Goal: Check status: Check status

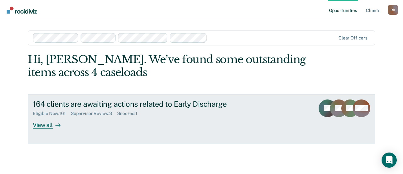
click at [36, 124] on div "View all" at bounding box center [50, 122] width 35 height 12
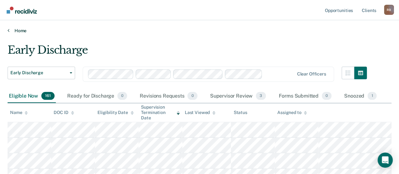
click at [9, 31] on icon at bounding box center [9, 30] width 2 height 5
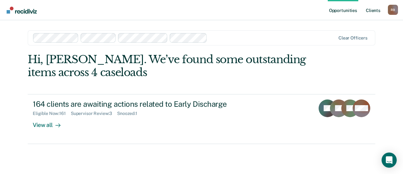
click at [372, 12] on link "Client s" at bounding box center [373, 10] width 17 height 20
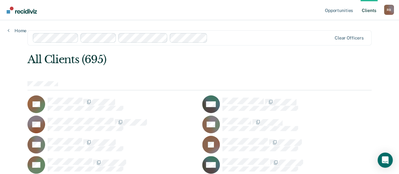
click at [7, 28] on div "Home" at bounding box center [17, 26] width 34 height 13
click at [11, 29] on link "Home" at bounding box center [17, 31] width 19 height 6
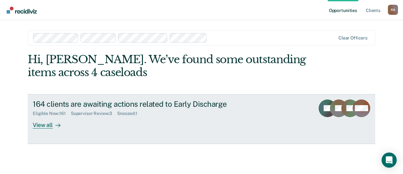
click at [45, 125] on div "View all" at bounding box center [50, 122] width 35 height 12
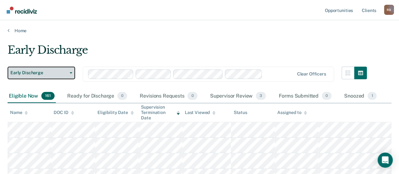
click at [70, 70] on button "Early Discharge" at bounding box center [41, 72] width 67 height 13
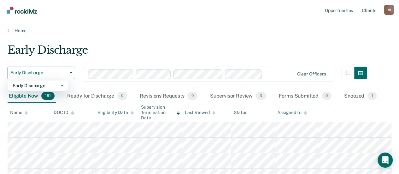
click at [124, 54] on div "Early Discharge" at bounding box center [187, 52] width 359 height 18
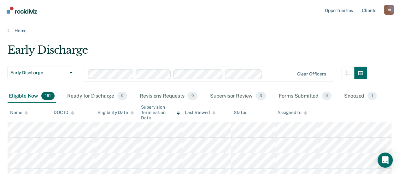
click at [21, 31] on link "Home" at bounding box center [199, 31] width 383 height 6
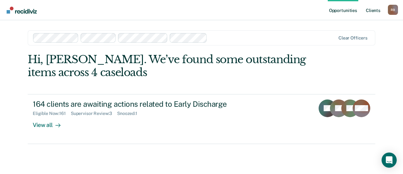
click at [380, 11] on link "Client s" at bounding box center [373, 10] width 17 height 20
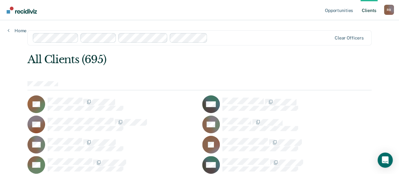
click at [16, 30] on link "Home" at bounding box center [17, 31] width 19 height 6
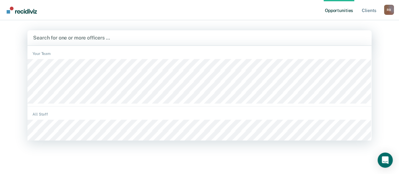
click at [174, 41] on div at bounding box center [199, 37] width 332 height 7
paste input "[PERSON_NAME] and [PERSON_NAME]'s"
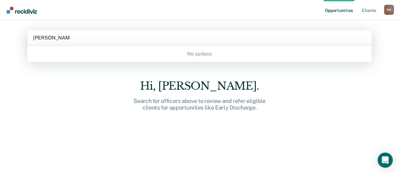
type input "[PERSON_NAME] and [PERSON_NAME]'s"
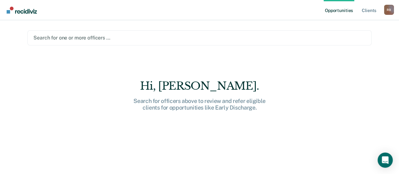
click at [62, 38] on div at bounding box center [199, 37] width 332 height 7
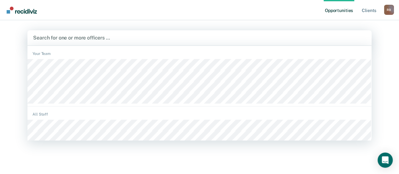
paste input "6677259"
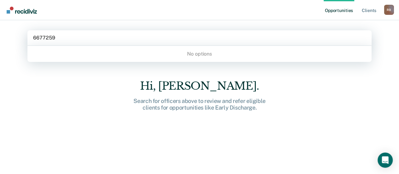
type input "6677259"
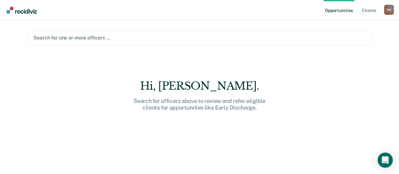
drag, startPoint x: 62, startPoint y: 37, endPoint x: 27, endPoint y: 33, distance: 35.8
click at [27, 33] on div "Search for one or more officers …" at bounding box center [199, 37] width 344 height 15
click at [366, 12] on link "Client s" at bounding box center [368, 10] width 17 height 20
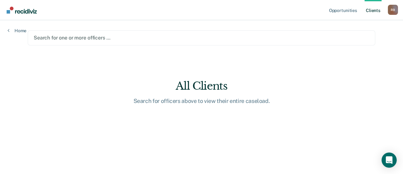
click at [41, 39] on div at bounding box center [202, 37] width 336 height 7
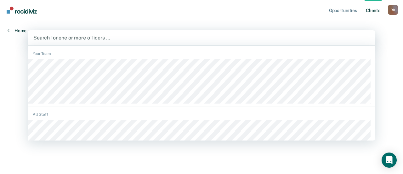
click at [14, 31] on link "Home" at bounding box center [17, 31] width 19 height 6
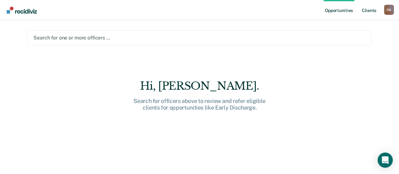
click at [367, 9] on link "Client s" at bounding box center [368, 10] width 17 height 20
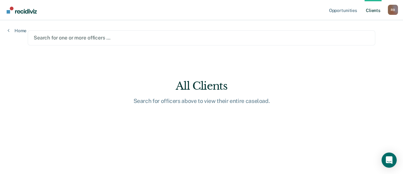
click at [279, 37] on div at bounding box center [202, 37] width 336 height 7
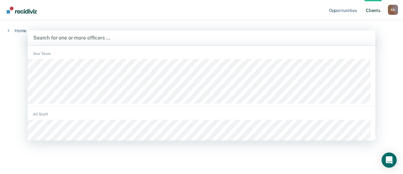
paste input "6677259"
type input "6677259"
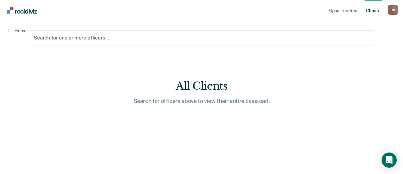
drag, startPoint x: 78, startPoint y: 36, endPoint x: 7, endPoint y: 36, distance: 71.5
click at [7, 36] on div "Opportunities Client s [PERSON_NAME] [PERSON_NAME] Profile How it works Log Out…" at bounding box center [201, 87] width 403 height 174
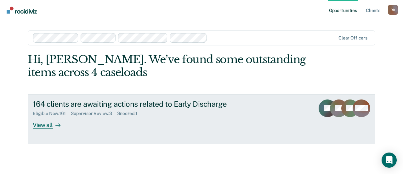
click at [85, 113] on div "Supervisor Review : 3" at bounding box center [94, 113] width 46 height 5
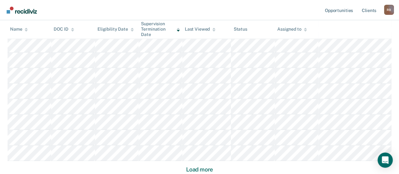
scroll to position [441, 0]
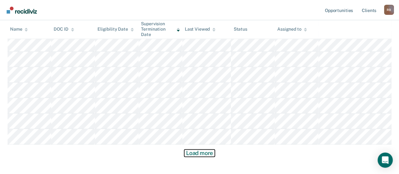
click at [202, 153] on button "Load more" at bounding box center [199, 153] width 31 height 8
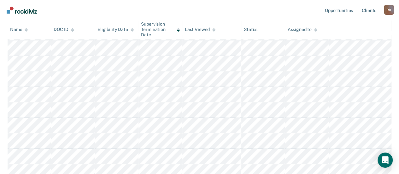
scroll to position [32, 0]
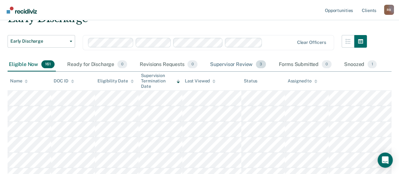
click at [239, 66] on div "Supervisor Review 3" at bounding box center [238, 65] width 59 height 14
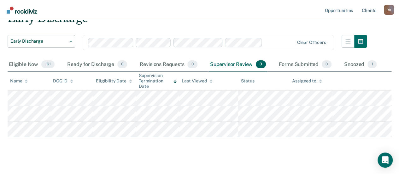
scroll to position [0, 0]
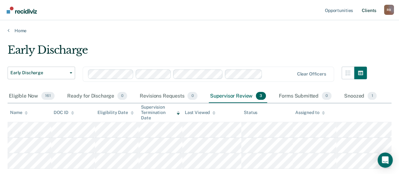
click at [371, 10] on link "Client s" at bounding box center [368, 10] width 17 height 20
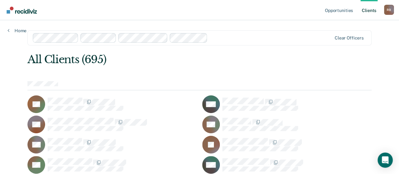
click at [369, 12] on link "Client s" at bounding box center [368, 10] width 17 height 20
click at [368, 12] on link "Client s" at bounding box center [368, 10] width 17 height 20
click at [340, 12] on link "Opportunities" at bounding box center [338, 10] width 31 height 20
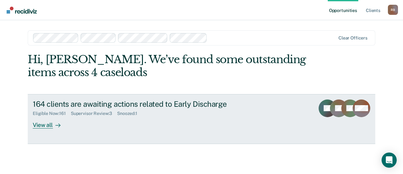
click at [85, 114] on div "Supervisor Review : 3" at bounding box center [94, 113] width 46 height 5
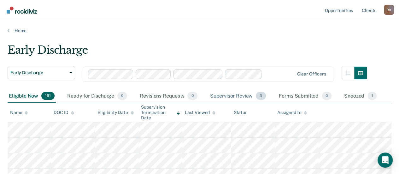
click at [235, 92] on div "Supervisor Review 3" at bounding box center [238, 96] width 59 height 14
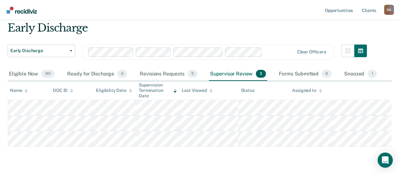
scroll to position [32, 0]
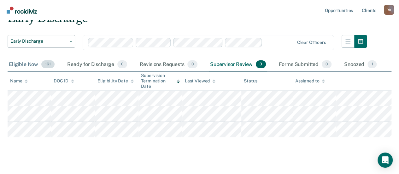
click at [19, 64] on div "Eligible Now 161" at bounding box center [32, 65] width 48 height 14
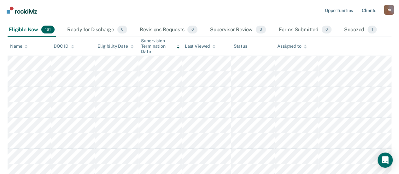
scroll to position [0, 0]
